Goal: Information Seeking & Learning: Learn about a topic

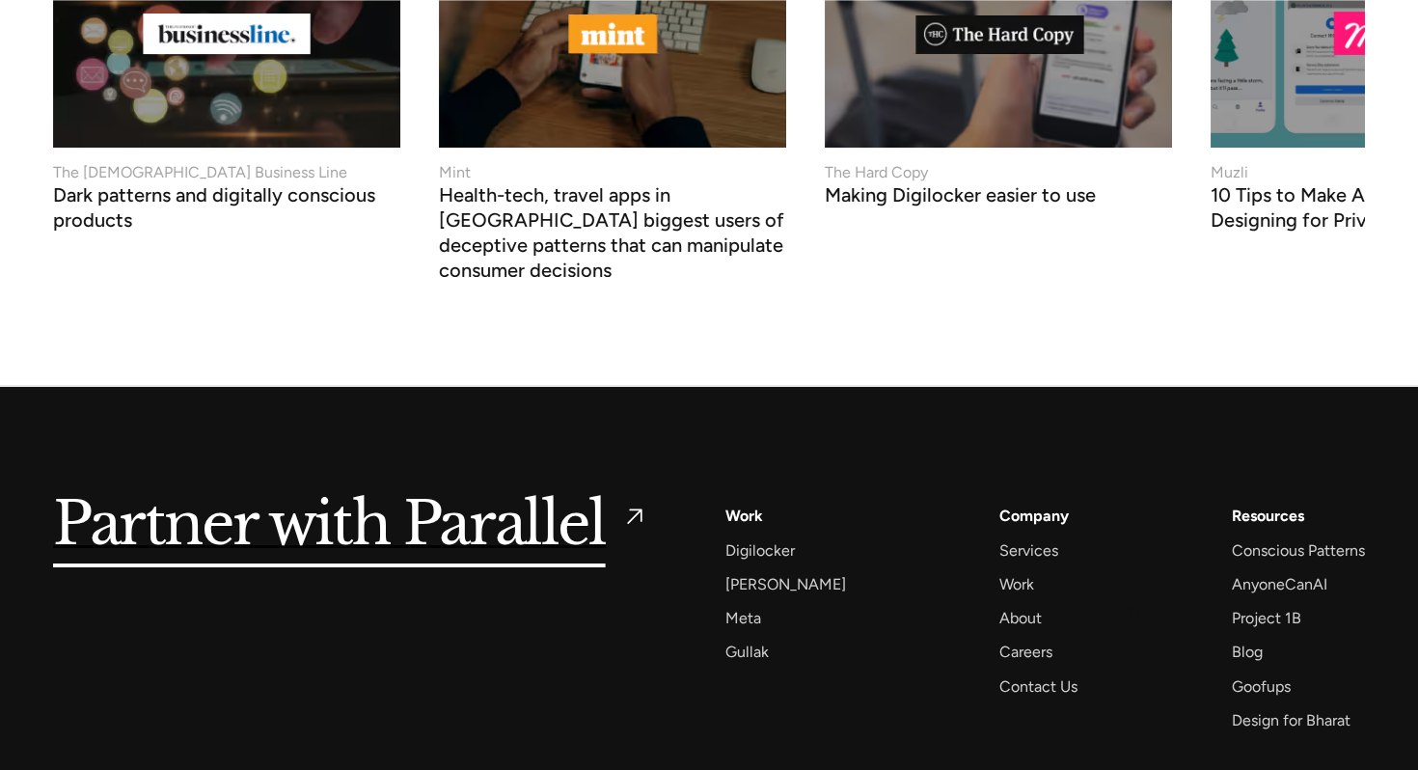
scroll to position [8260, 0]
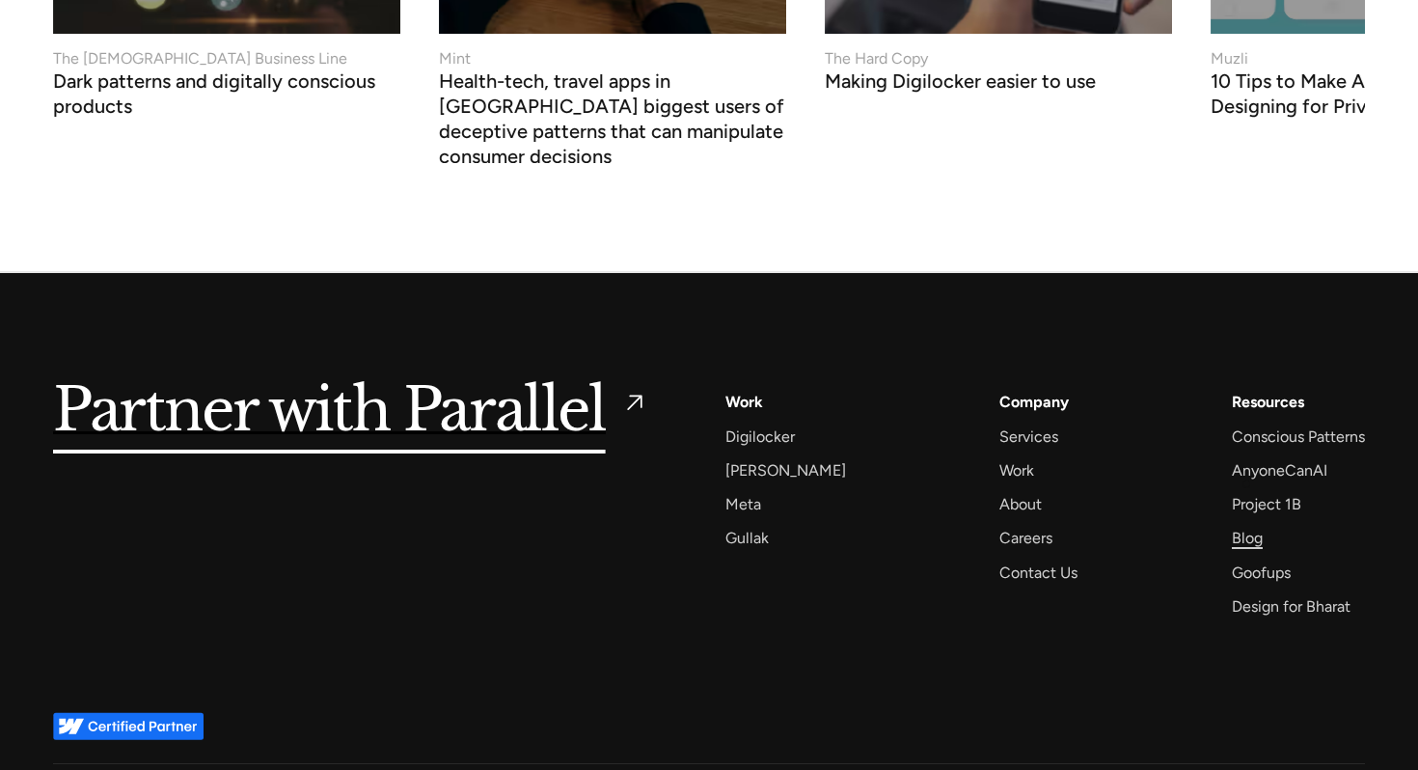
click at [1247, 525] on div "Blog" at bounding box center [1247, 538] width 31 height 26
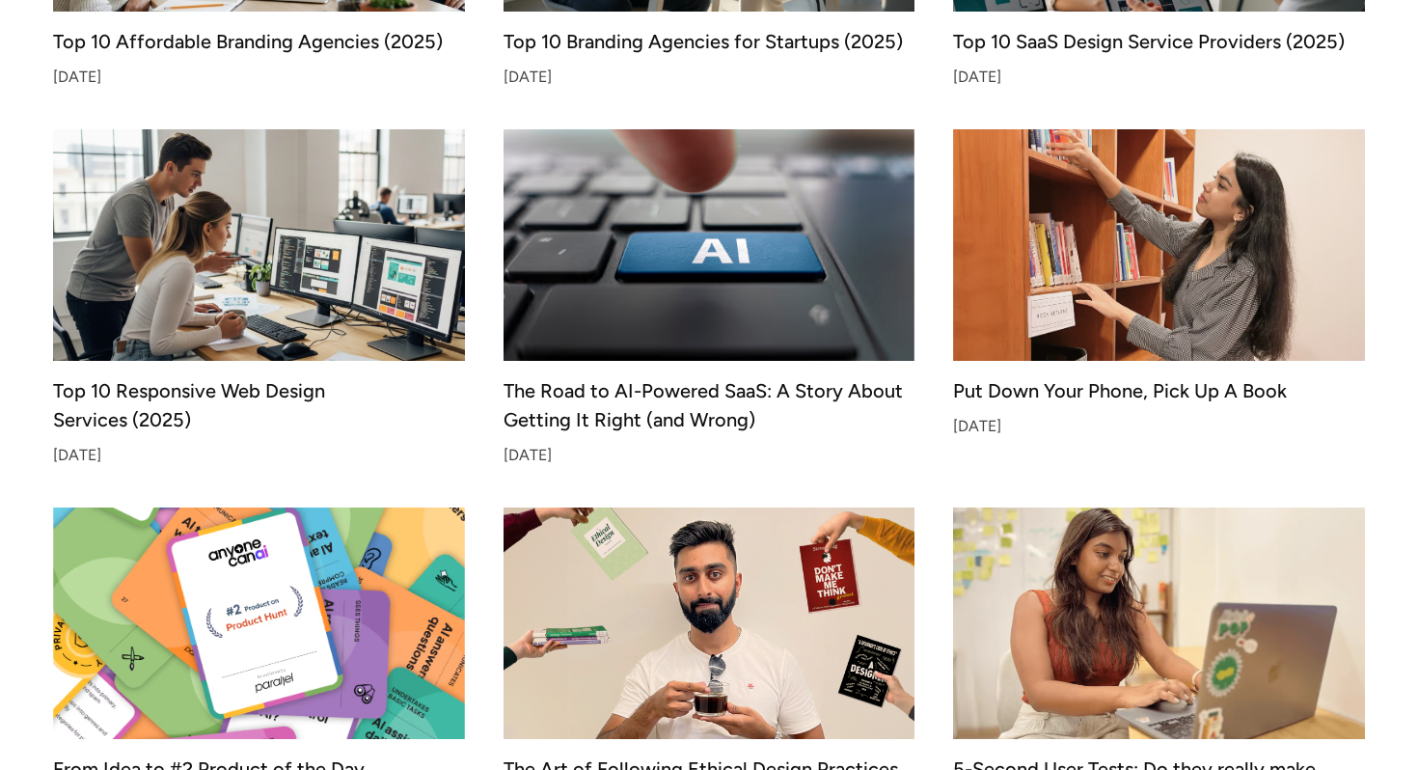
scroll to position [878, 0]
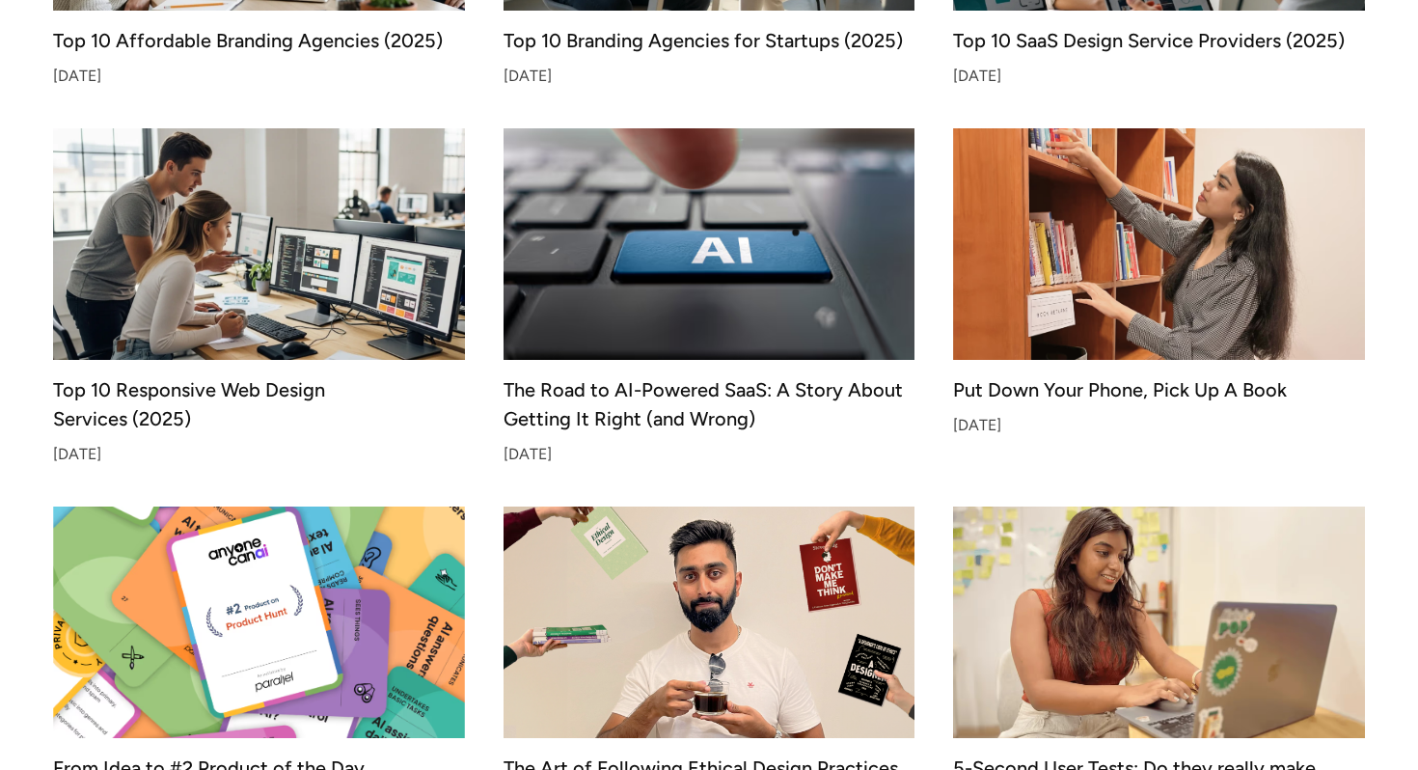
click at [796, 232] on img at bounding box center [709, 244] width 432 height 243
